Goal: Find specific page/section: Find specific page/section

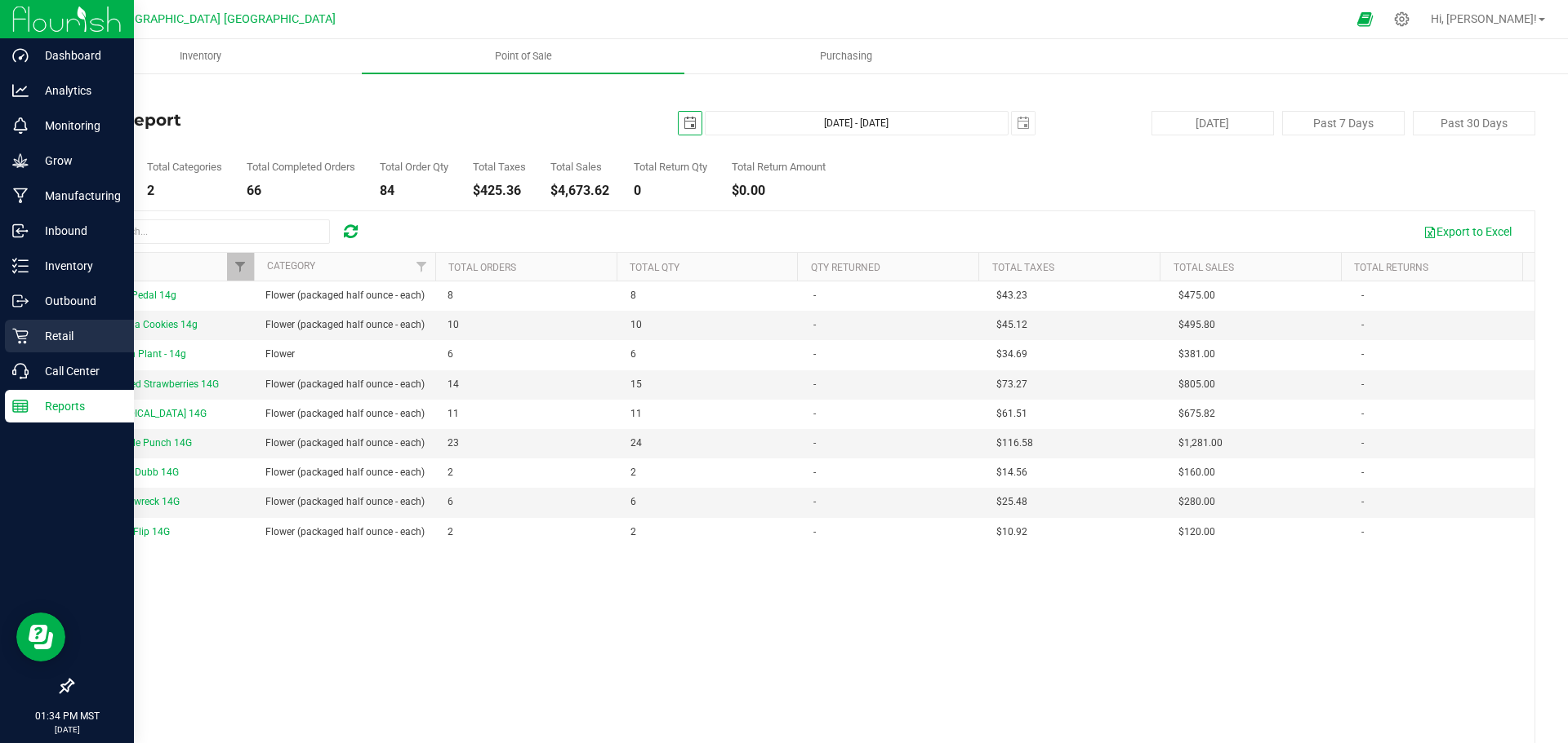
drag, startPoint x: 56, startPoint y: 337, endPoint x: 55, endPoint y: 328, distance: 9.1
click at [57, 337] on p "Retail" at bounding box center [77, 336] width 98 height 19
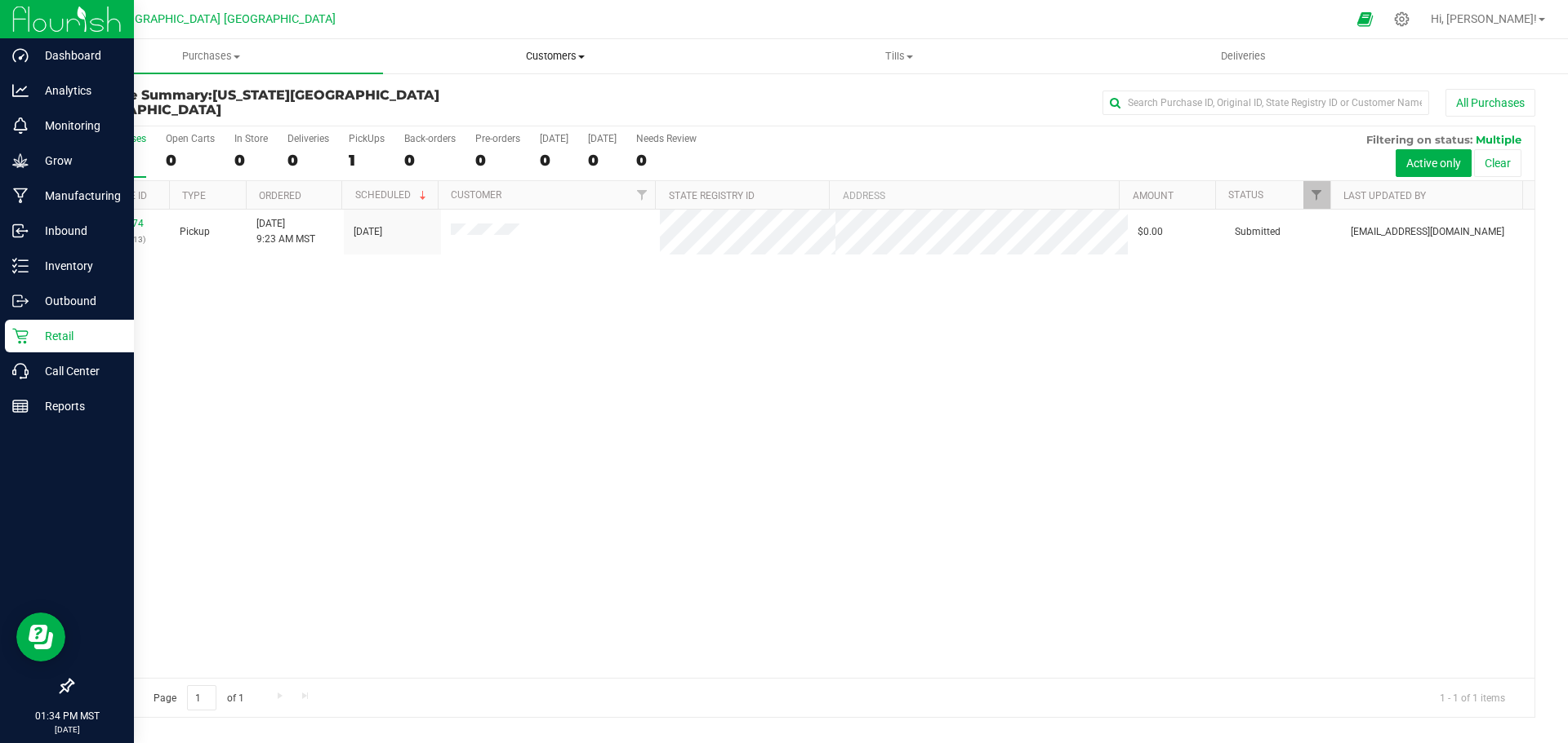
click at [551, 58] on span "Customers" at bounding box center [555, 56] width 342 height 15
click at [440, 89] on li "All customers" at bounding box center [555, 99] width 344 height 19
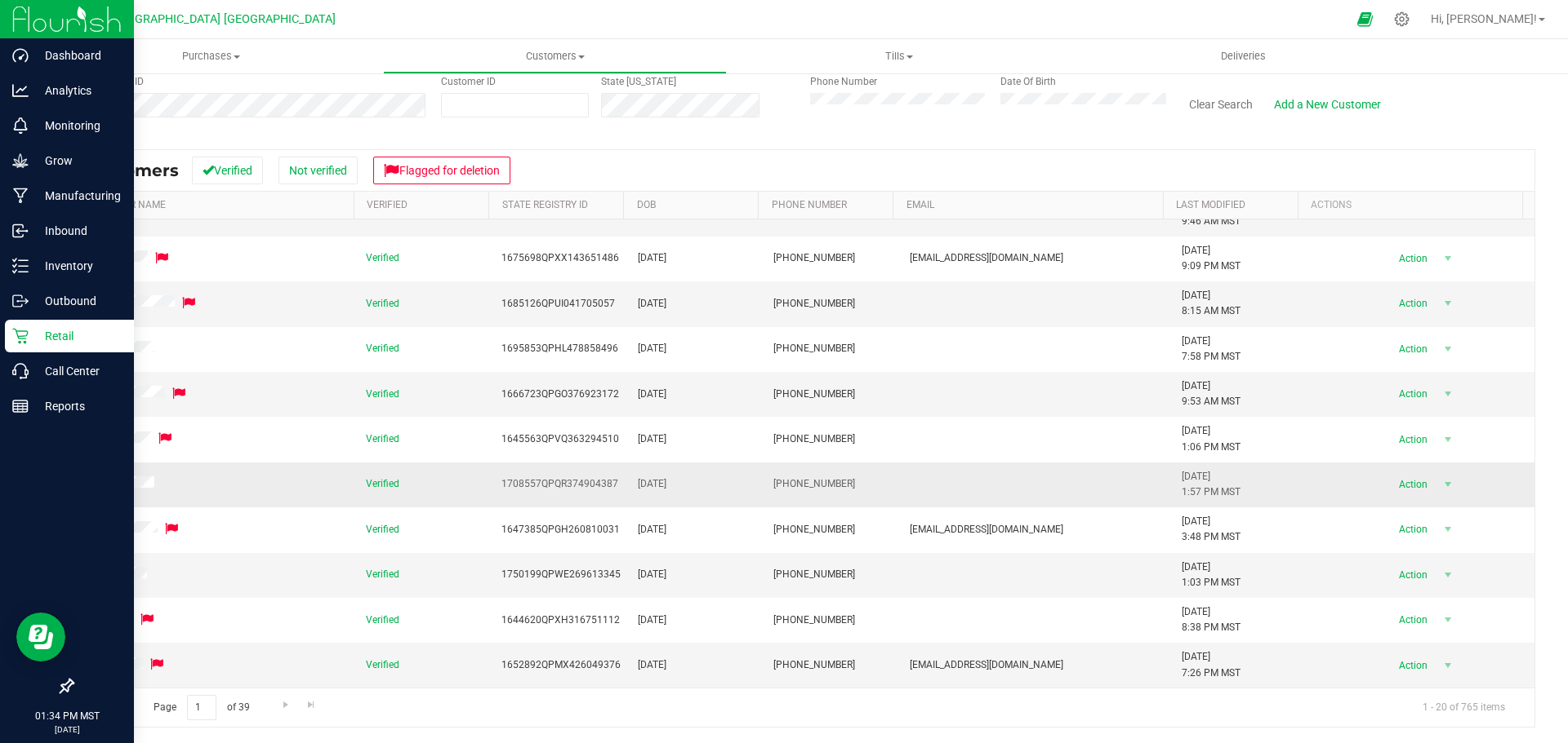
scroll to position [147, 0]
